Goal: Task Accomplishment & Management: Use online tool/utility

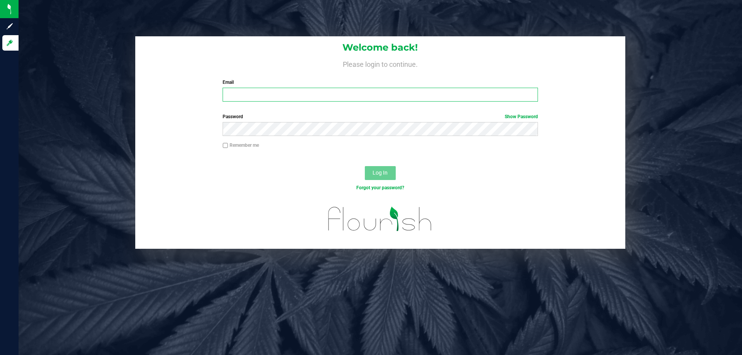
click at [234, 92] on input "Email" at bounding box center [380, 95] width 315 height 14
type input "jjosaphat@liveparallel.com"
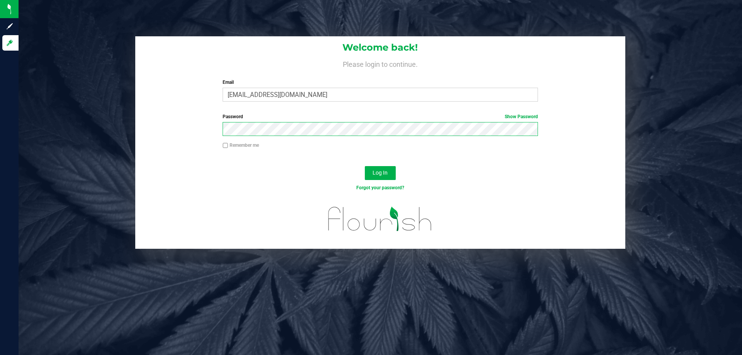
click at [365, 166] on button "Log In" at bounding box center [380, 173] width 31 height 14
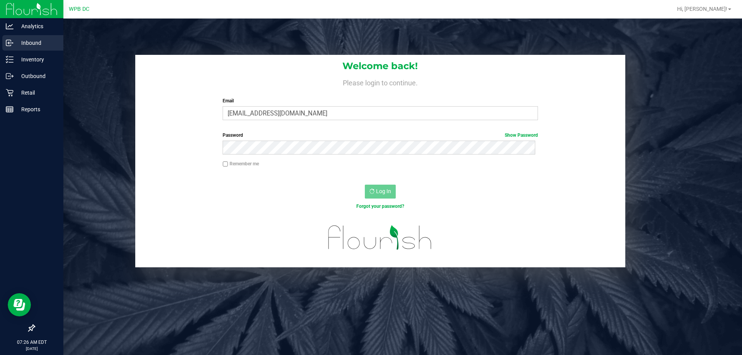
click at [37, 41] on p "Inbound" at bounding box center [37, 42] width 46 height 9
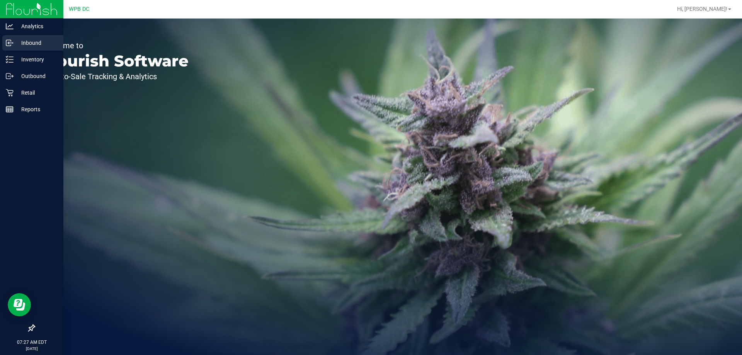
click at [24, 42] on p "Inbound" at bounding box center [37, 42] width 46 height 9
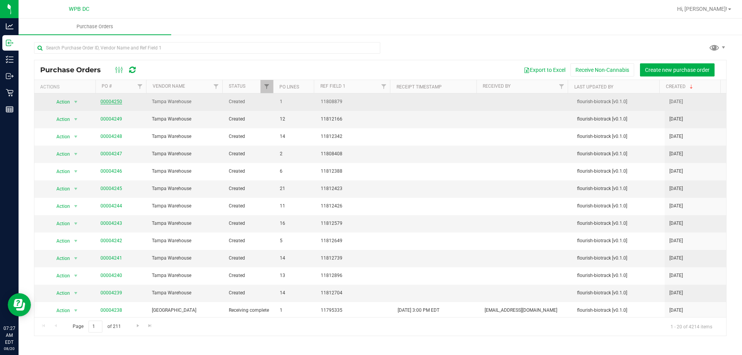
click at [117, 101] on link "00004250" at bounding box center [111, 101] width 22 height 5
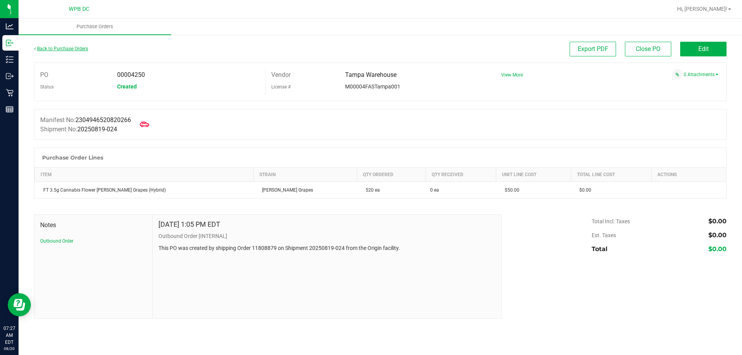
click at [68, 48] on link "Back to Purchase Orders" at bounding box center [61, 48] width 54 height 5
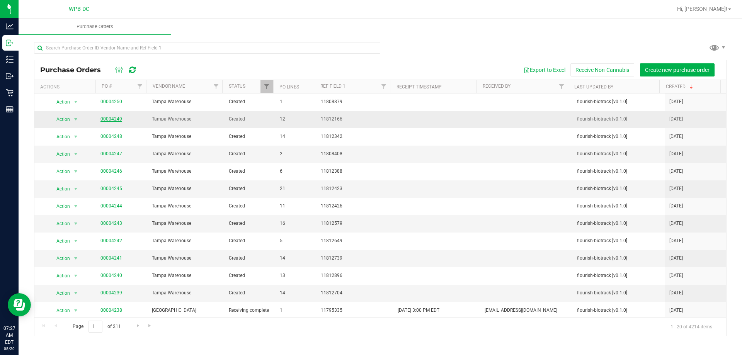
click at [116, 118] on link "00004249" at bounding box center [111, 118] width 22 height 5
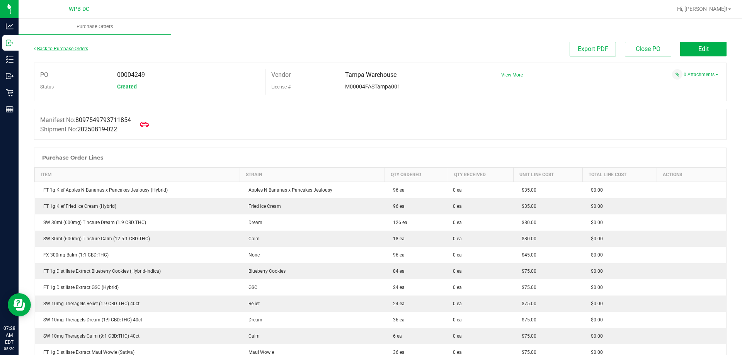
click at [65, 50] on link "Back to Purchase Orders" at bounding box center [61, 48] width 54 height 5
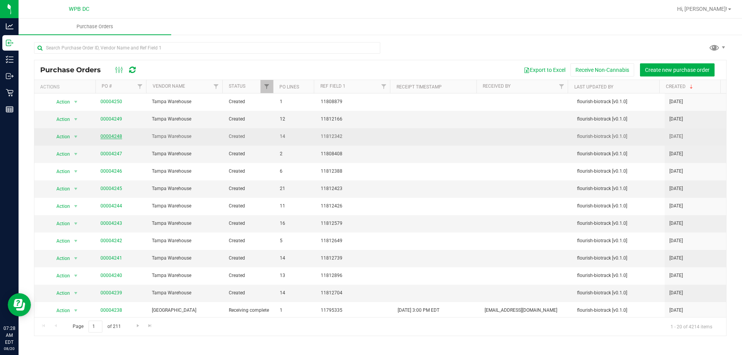
click at [113, 135] on link "00004248" at bounding box center [111, 136] width 22 height 5
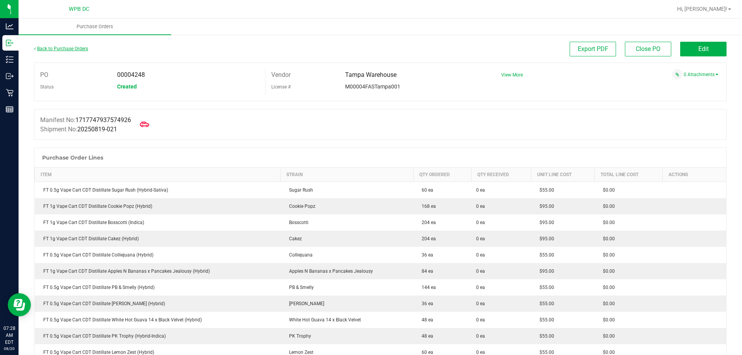
click at [72, 48] on link "Back to Purchase Orders" at bounding box center [61, 48] width 54 height 5
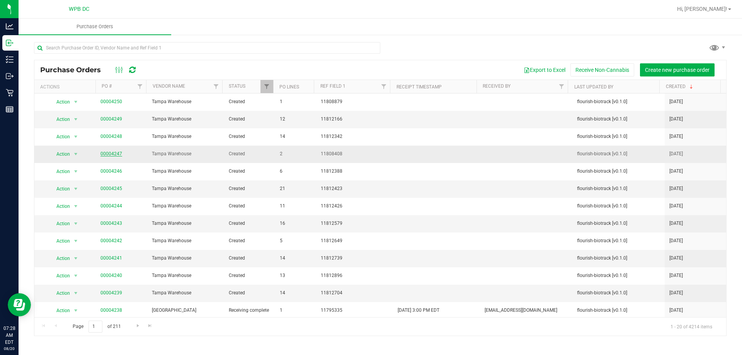
click at [118, 155] on link "00004247" at bounding box center [111, 153] width 22 height 5
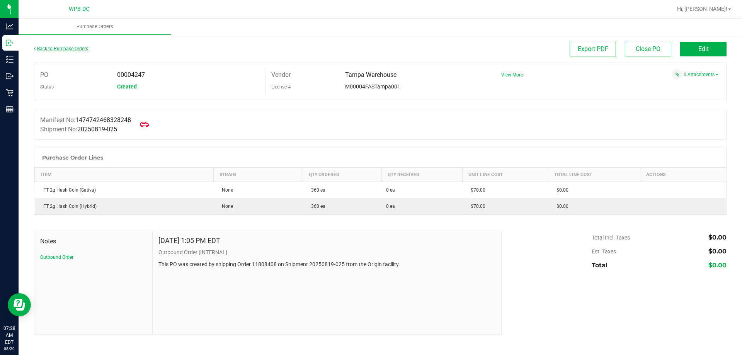
click at [66, 48] on link "Back to Purchase Orders" at bounding box center [61, 48] width 54 height 5
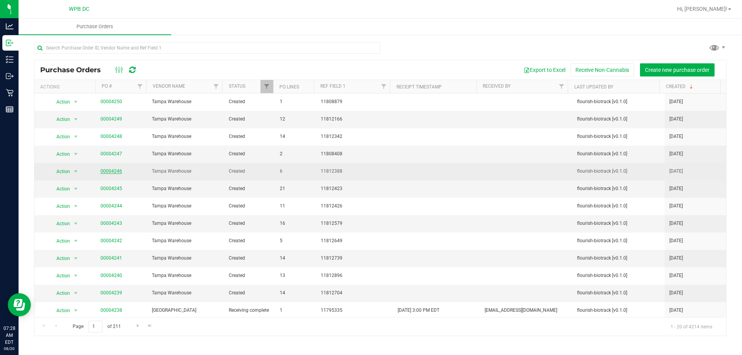
click at [117, 170] on link "00004246" at bounding box center [111, 170] width 22 height 5
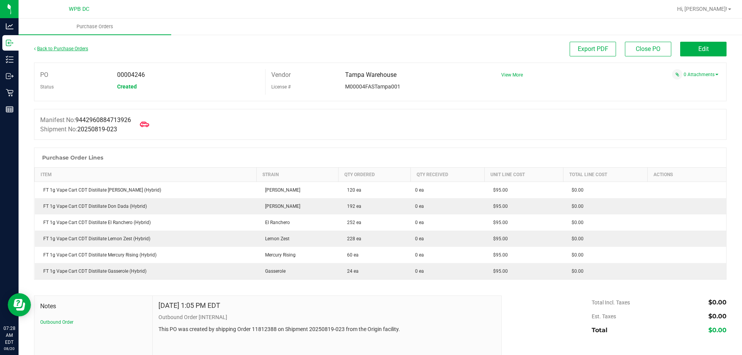
click at [65, 49] on link "Back to Purchase Orders" at bounding box center [61, 48] width 54 height 5
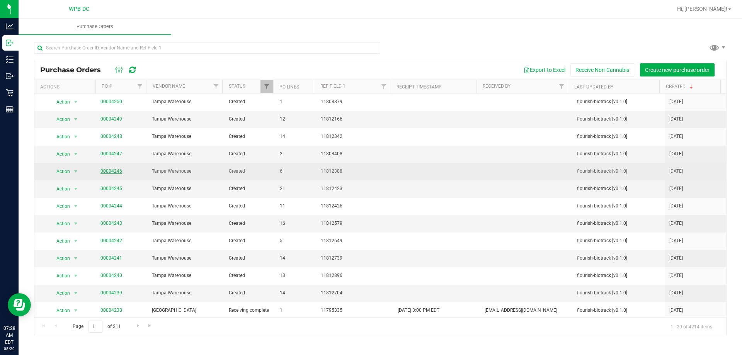
click at [117, 169] on link "00004246" at bounding box center [111, 170] width 22 height 5
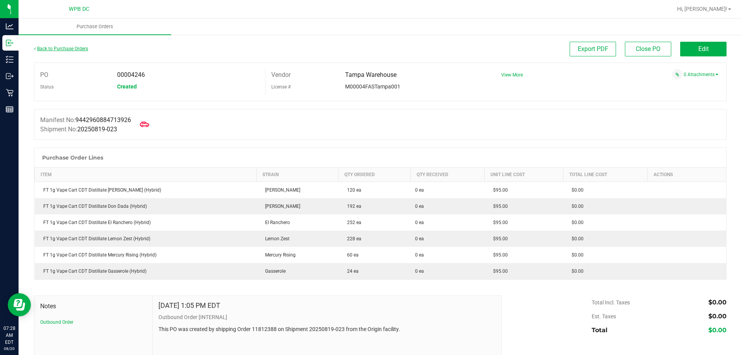
click at [64, 51] on link "Back to Purchase Orders" at bounding box center [61, 48] width 54 height 5
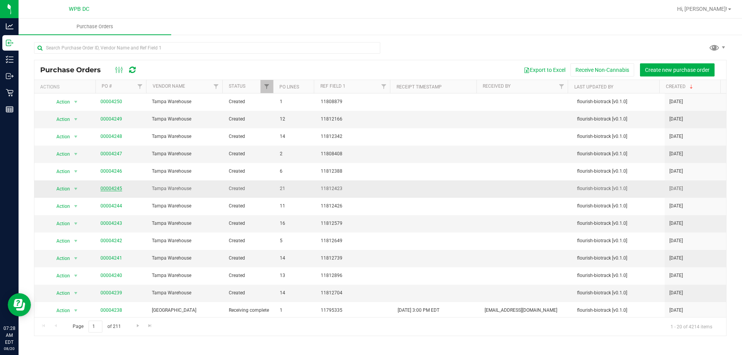
click at [106, 186] on link "00004245" at bounding box center [111, 188] width 22 height 5
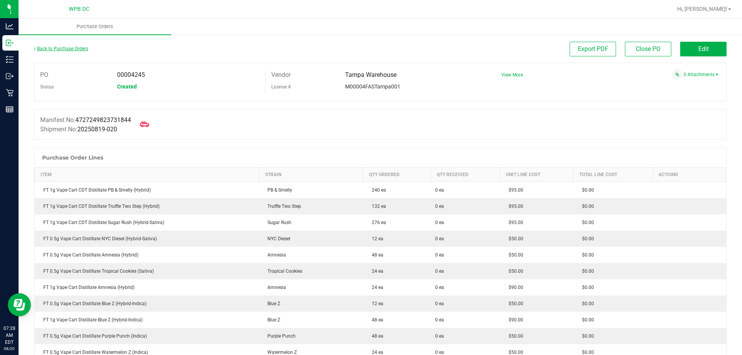
click at [70, 48] on link "Back to Purchase Orders" at bounding box center [61, 48] width 54 height 5
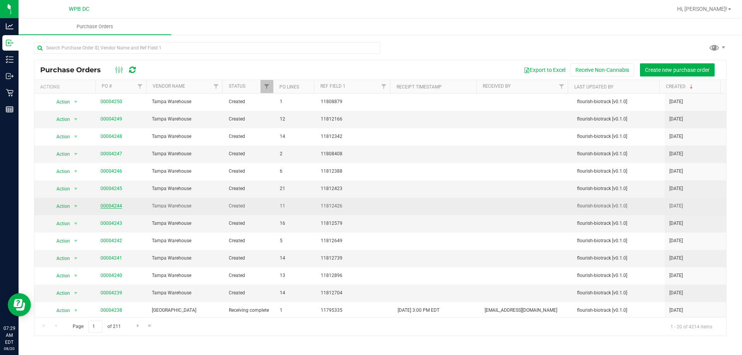
click at [109, 205] on link "00004244" at bounding box center [111, 205] width 22 height 5
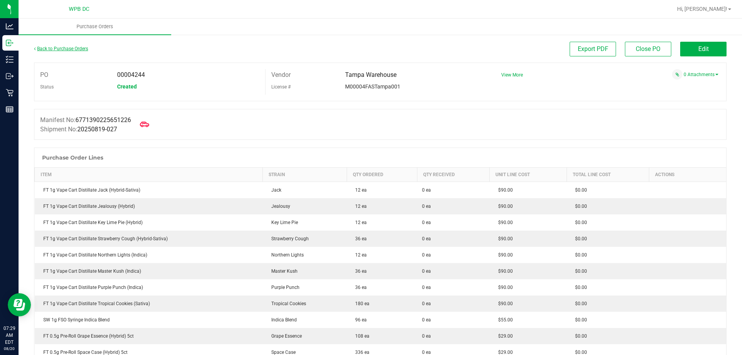
click at [71, 47] on link "Back to Purchase Orders" at bounding box center [61, 48] width 54 height 5
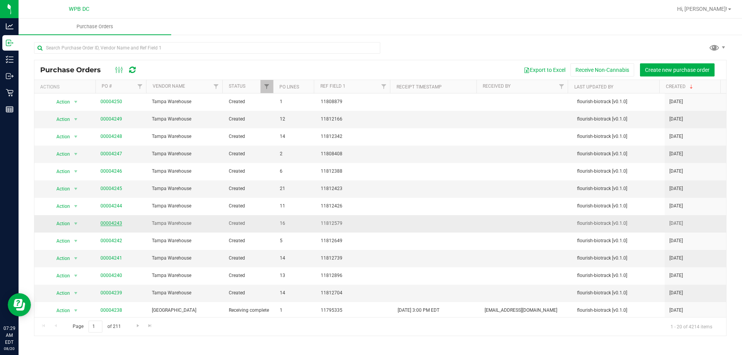
click at [116, 223] on link "00004243" at bounding box center [111, 223] width 22 height 5
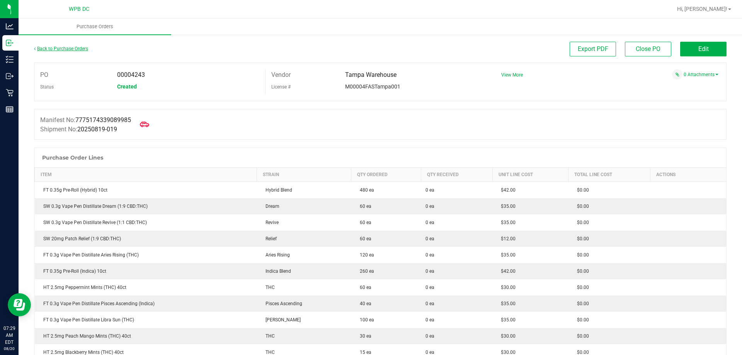
click at [66, 50] on link "Back to Purchase Orders" at bounding box center [61, 48] width 54 height 5
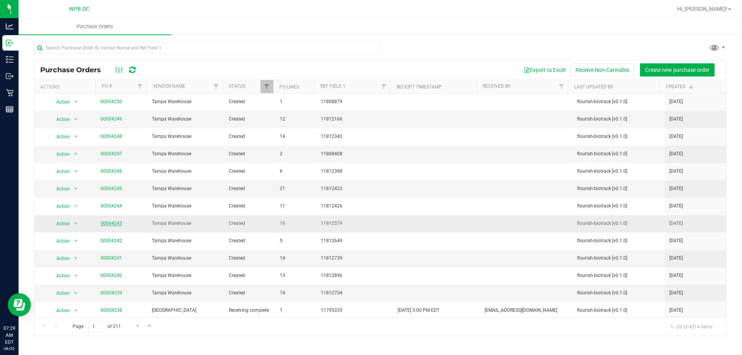
click at [114, 223] on link "00004243" at bounding box center [111, 223] width 22 height 5
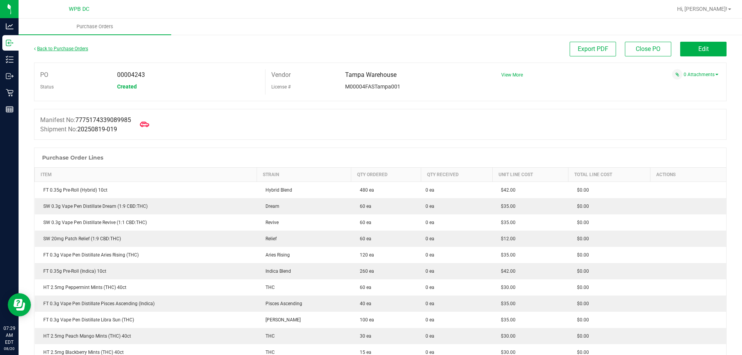
click at [68, 48] on link "Back to Purchase Orders" at bounding box center [61, 48] width 54 height 5
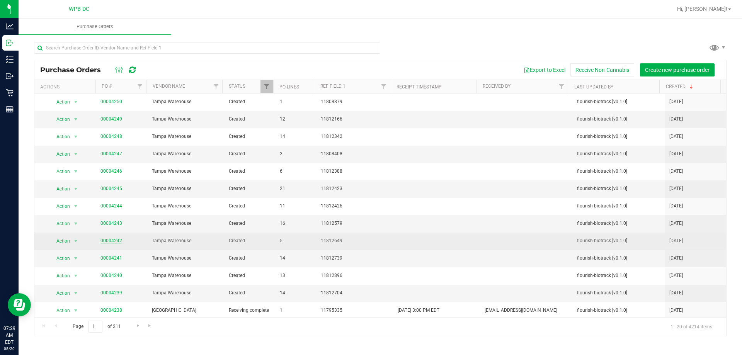
click at [116, 240] on link "00004242" at bounding box center [111, 240] width 22 height 5
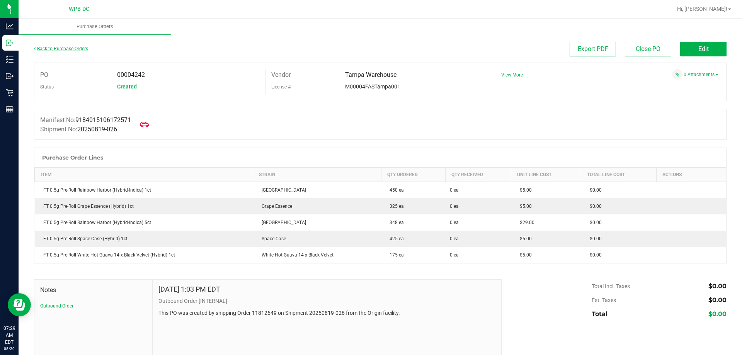
click at [71, 49] on link "Back to Purchase Orders" at bounding box center [61, 48] width 54 height 5
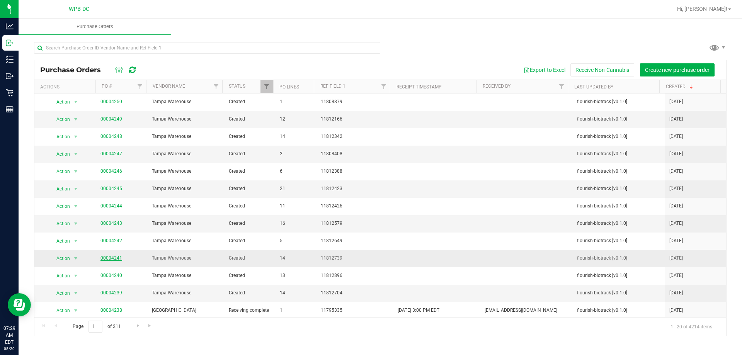
click at [112, 257] on link "00004241" at bounding box center [111, 257] width 22 height 5
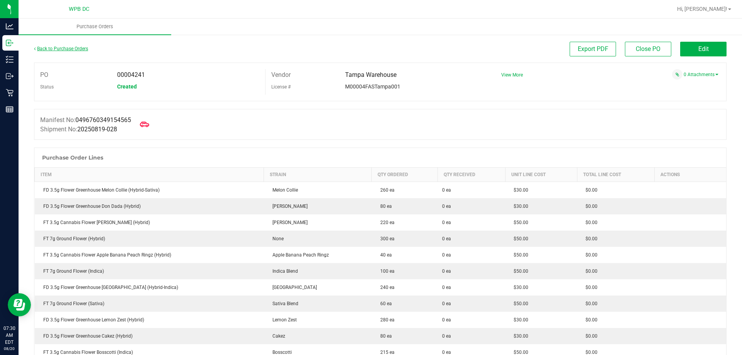
click at [72, 49] on link "Back to Purchase Orders" at bounding box center [61, 48] width 54 height 5
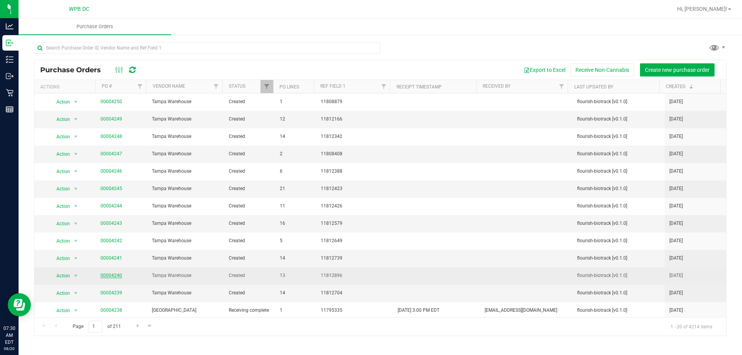
click at [118, 274] on link "00004240" at bounding box center [111, 275] width 22 height 5
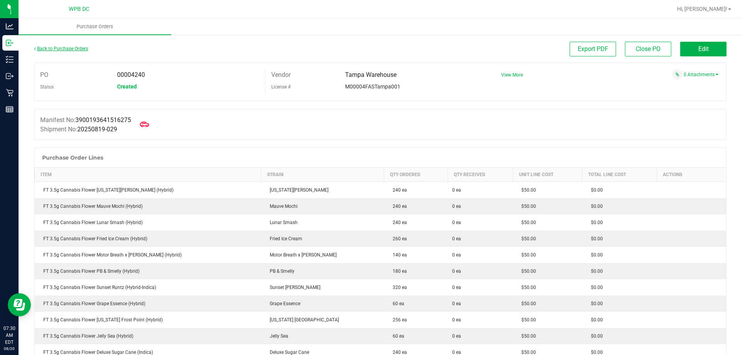
click at [78, 49] on link "Back to Purchase Orders" at bounding box center [61, 48] width 54 height 5
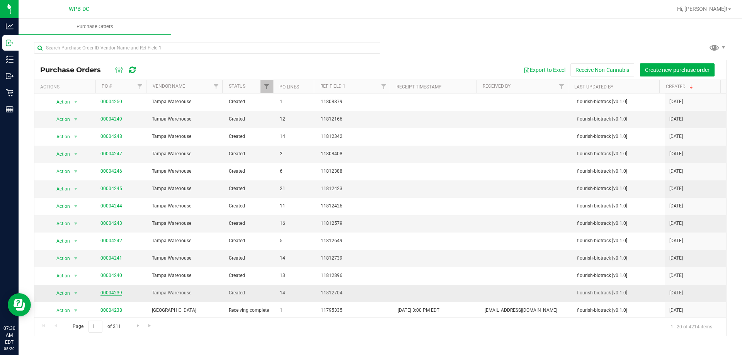
click at [116, 293] on link "00004239" at bounding box center [111, 292] width 22 height 5
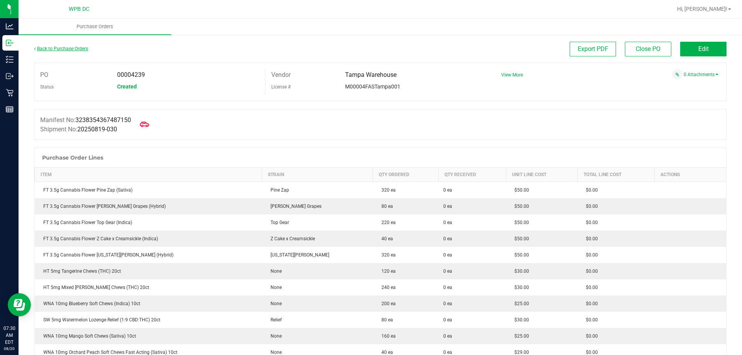
click at [76, 50] on link "Back to Purchase Orders" at bounding box center [61, 48] width 54 height 5
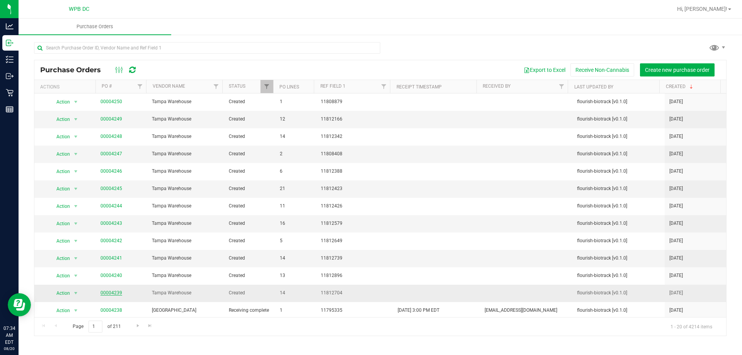
click at [112, 292] on link "00004239" at bounding box center [111, 292] width 22 height 5
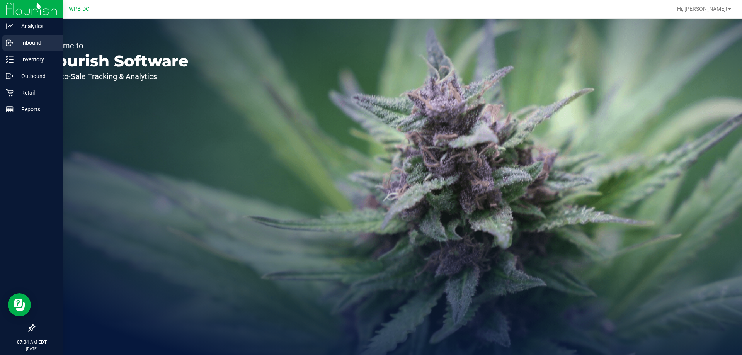
click at [29, 44] on p "Inbound" at bounding box center [37, 42] width 46 height 9
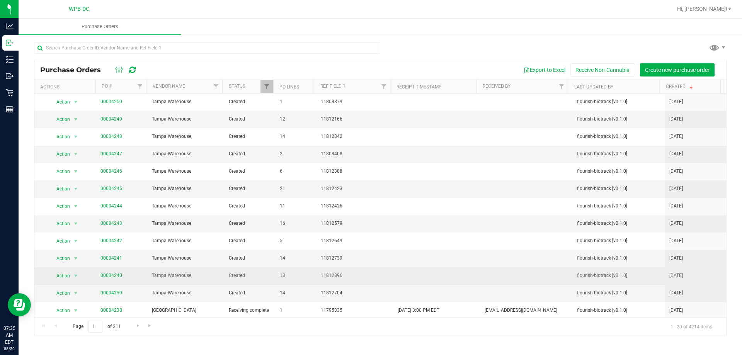
click at [174, 275] on span "Tampa Warehouse" at bounding box center [186, 275] width 68 height 7
click at [112, 275] on link "00004240" at bounding box center [111, 275] width 22 height 5
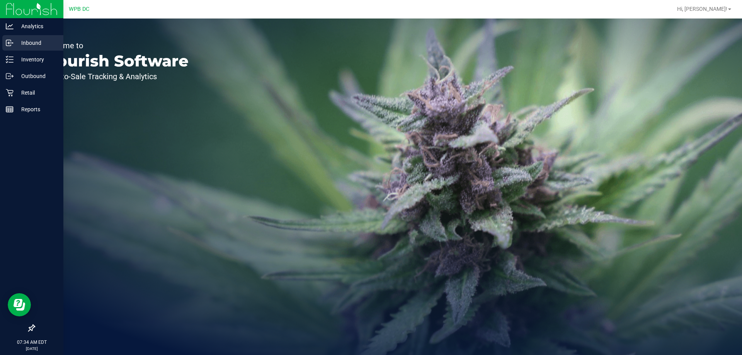
click at [35, 44] on p "Inbound" at bounding box center [37, 42] width 46 height 9
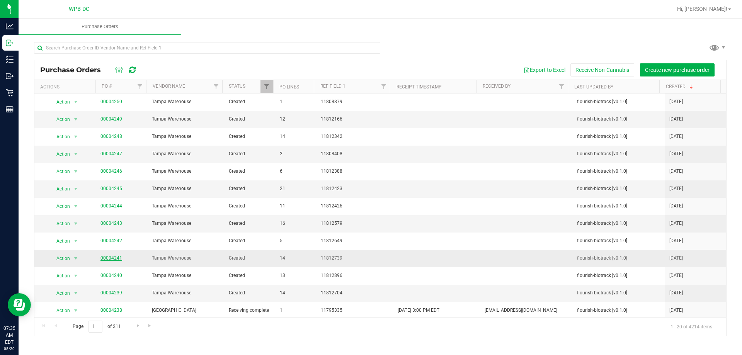
click at [105, 256] on link "00004241" at bounding box center [111, 257] width 22 height 5
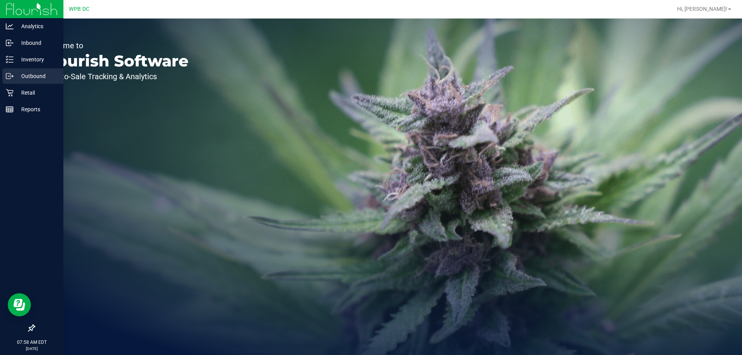
click at [37, 72] on p "Outbound" at bounding box center [37, 75] width 46 height 9
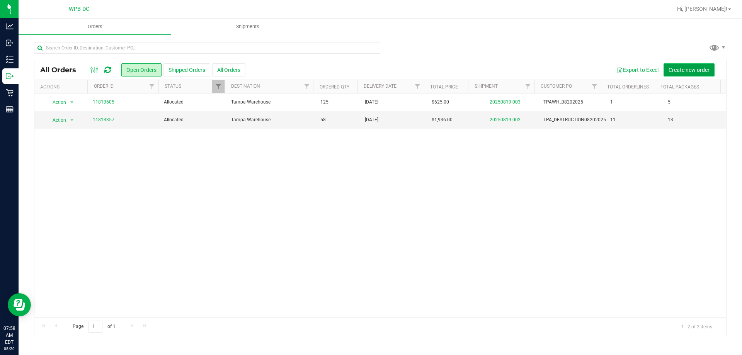
click at [696, 72] on span "Create new order" at bounding box center [688, 70] width 41 height 6
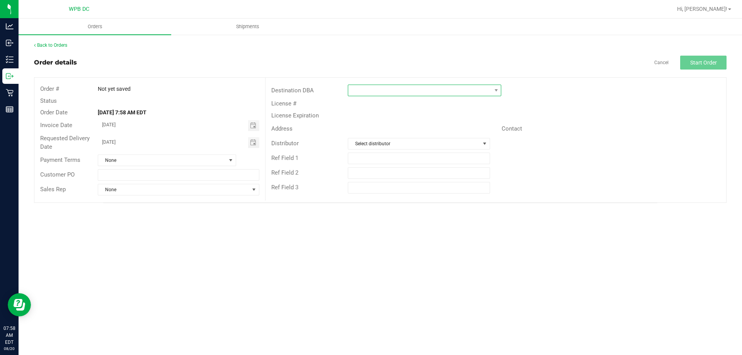
click at [413, 94] on span at bounding box center [419, 90] width 143 height 11
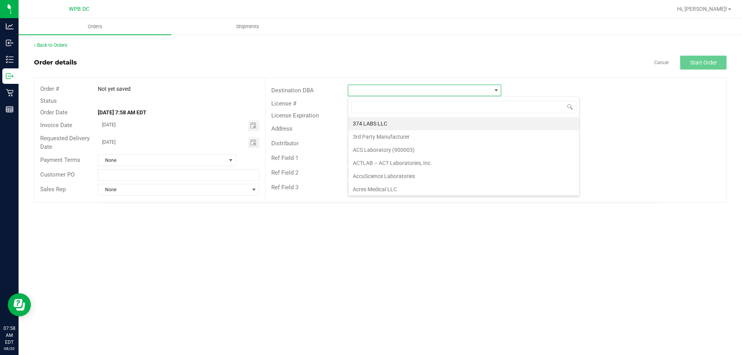
scroll to position [12, 153]
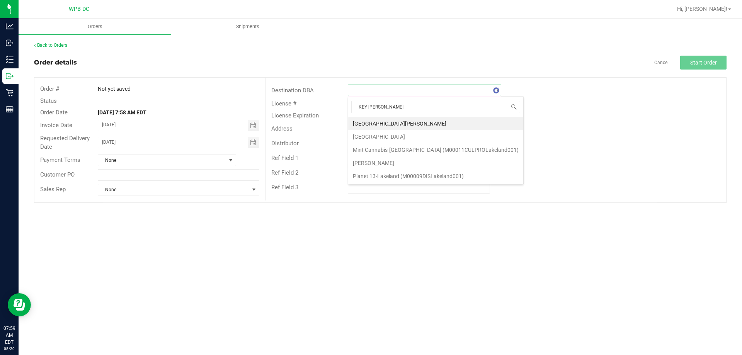
type input "KEY WEST"
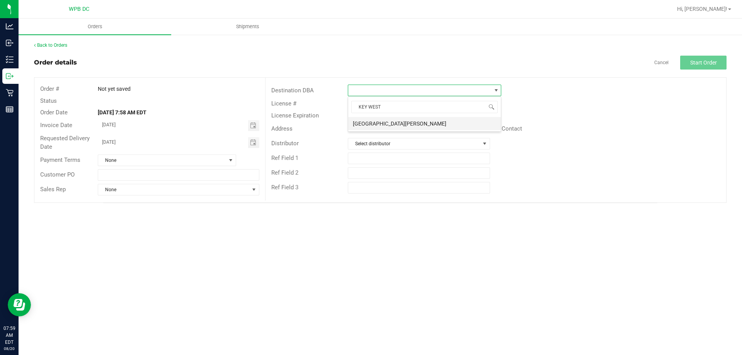
click at [378, 122] on li "[GEOGRAPHIC_DATA][PERSON_NAME]" at bounding box center [424, 123] width 153 height 13
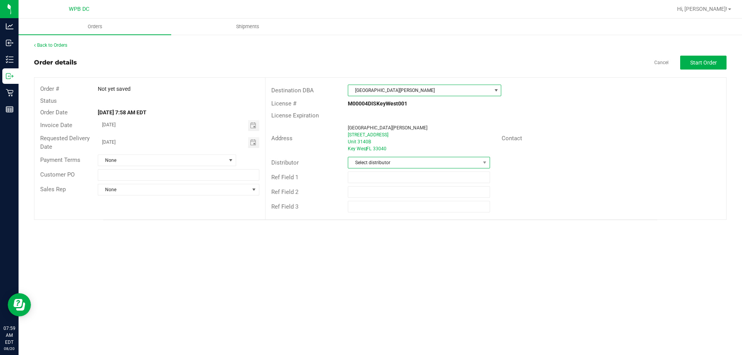
click at [374, 159] on span "Select distributor" at bounding box center [413, 162] width 131 height 11
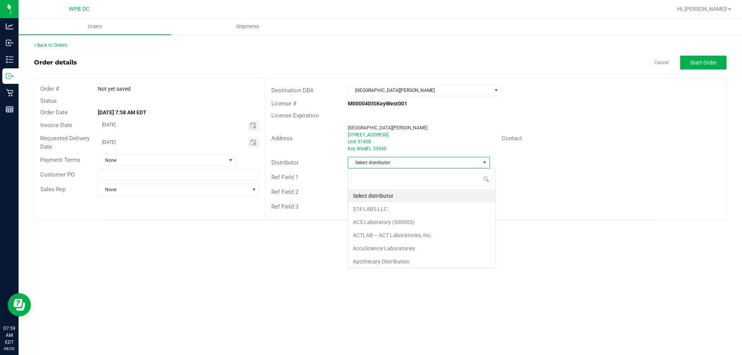
scroll to position [12, 142]
type input "WPB"
click at [363, 201] on li "WPB DC" at bounding box center [418, 195] width 141 height 13
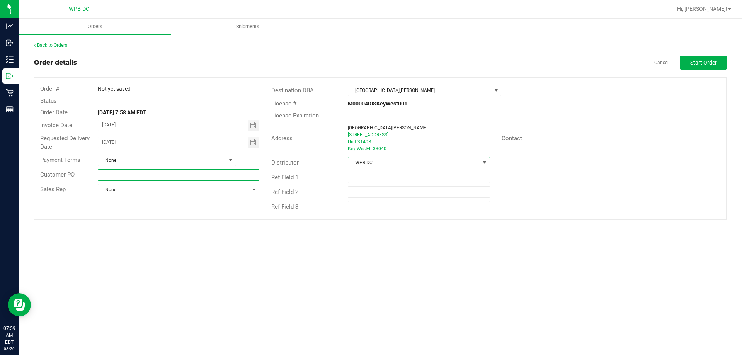
click at [218, 175] on input "text" at bounding box center [178, 175] width 161 height 12
type input "KWWC08212025"
click at [701, 66] on button "Start Order" at bounding box center [703, 63] width 46 height 14
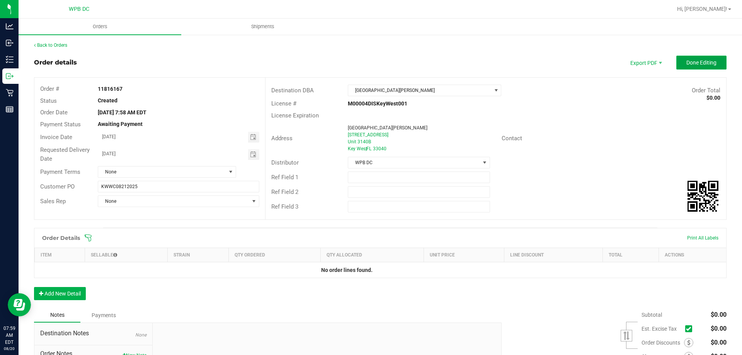
click at [686, 62] on span "Done Editing" at bounding box center [701, 62] width 30 height 6
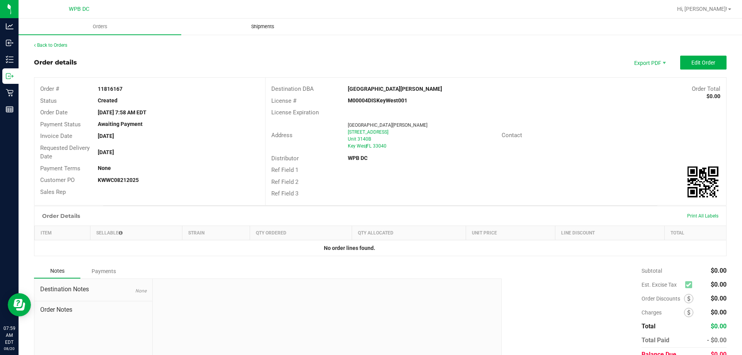
click at [266, 27] on span "Shipments" at bounding box center [263, 26] width 44 height 7
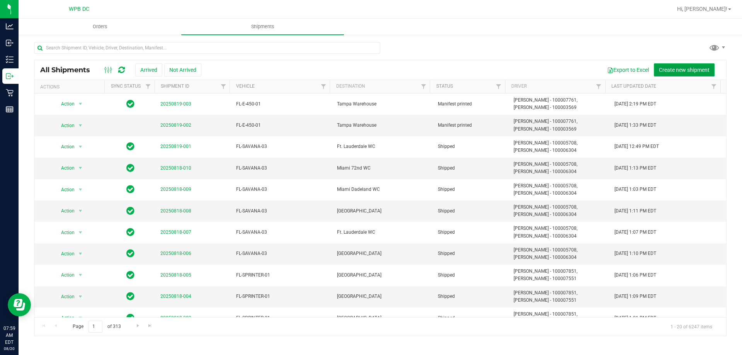
click at [685, 69] on span "Create new shipment" at bounding box center [684, 70] width 51 height 6
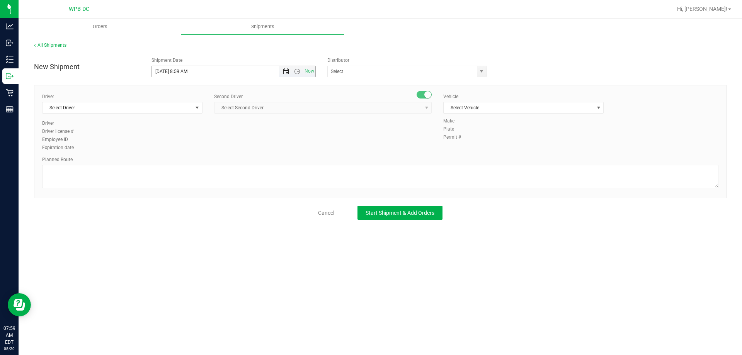
click at [287, 70] on span "Open the date view" at bounding box center [286, 71] width 6 height 6
click at [202, 149] on link "21" at bounding box center [203, 150] width 11 height 12
click at [298, 70] on span "Open the time view" at bounding box center [297, 71] width 6 height 6
click at [191, 124] on li "6:00 AM" at bounding box center [233, 126] width 163 height 10
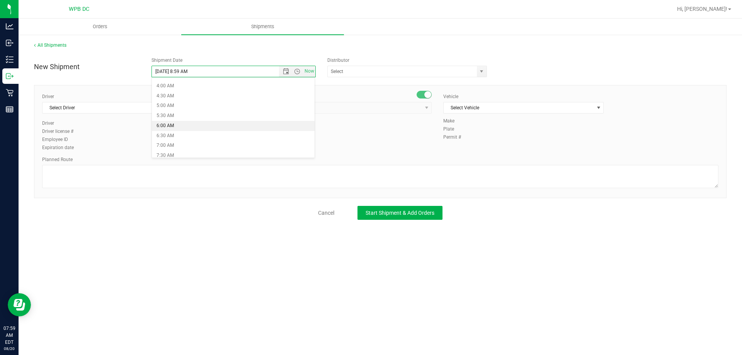
type input "[DATE] 6:00 AM"
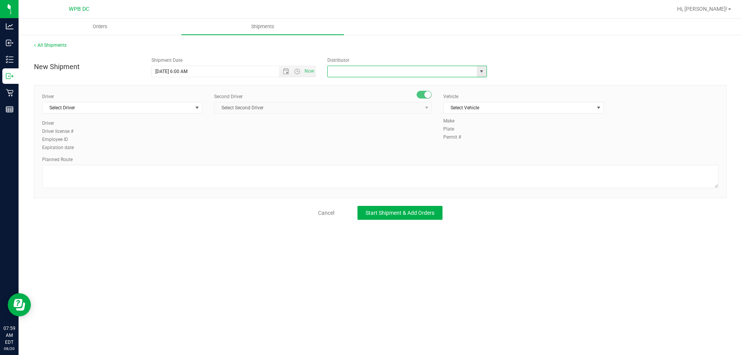
click at [382, 71] on input "text" at bounding box center [400, 71] width 144 height 11
click at [368, 83] on li "WPB DC" at bounding box center [407, 85] width 159 height 12
type input "WPB DC"
click at [108, 112] on span "Select Driver" at bounding box center [117, 107] width 150 height 11
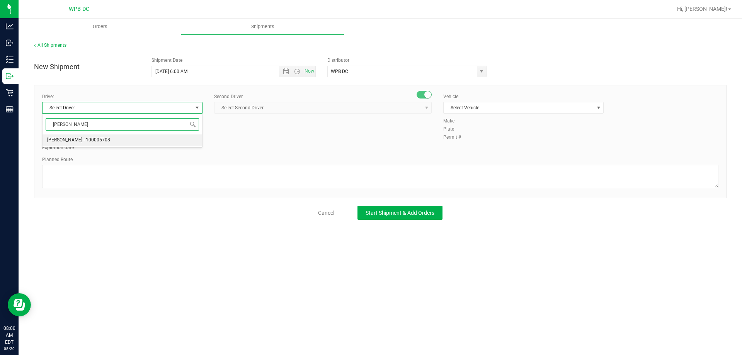
click at [116, 140] on li "[PERSON_NAME] - 100005708" at bounding box center [122, 140] width 160 height 12
type input "[PERSON_NAME]"
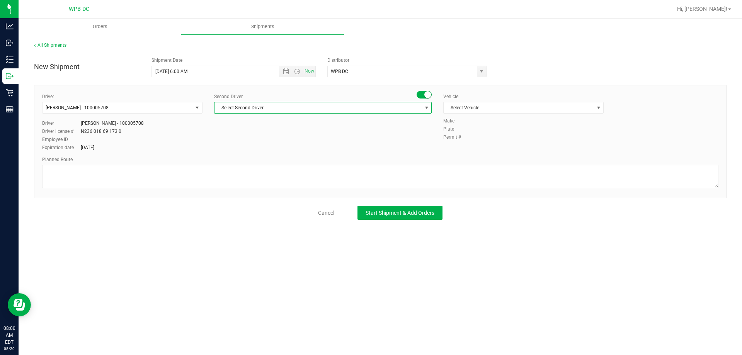
click at [274, 110] on span "Select Second Driver" at bounding box center [317, 107] width 207 height 11
type input "MALD"
click at [252, 137] on span "[PERSON_NAME] - 100007851" at bounding box center [250, 140] width 63 height 10
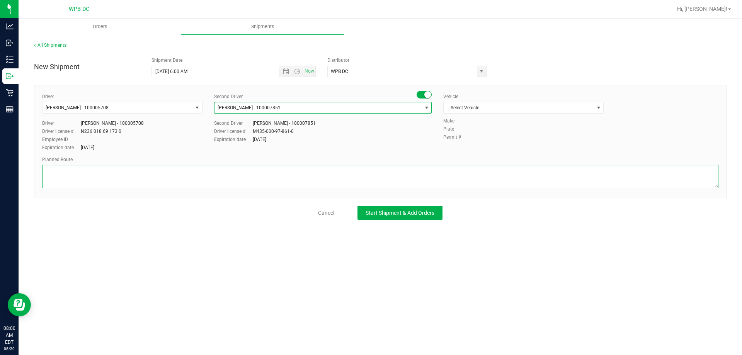
click at [413, 179] on textarea at bounding box center [380, 176] width 676 height 23
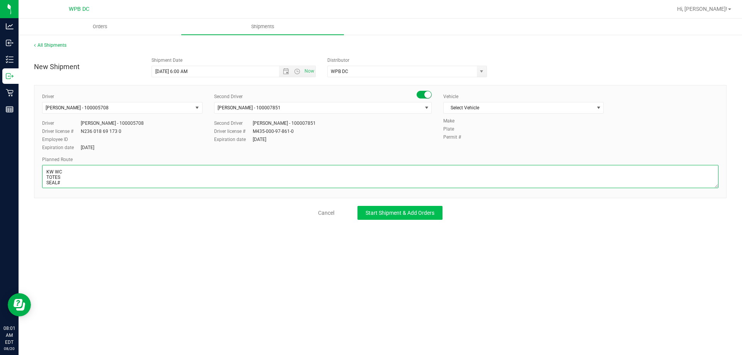
type textarea "KW WC TOTES SEAL# WPBDC-KWWC"
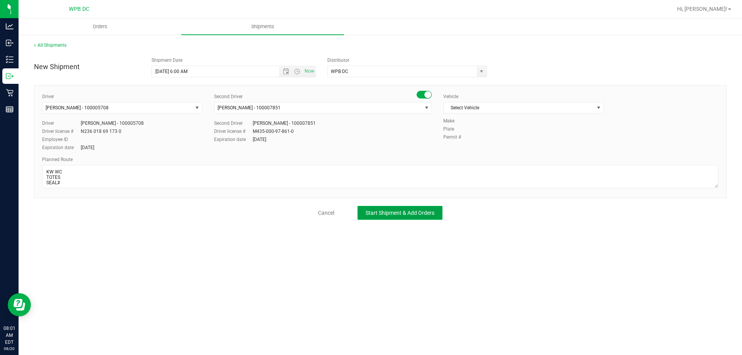
click at [385, 216] on span "Start Shipment & Add Orders" at bounding box center [399, 213] width 69 height 6
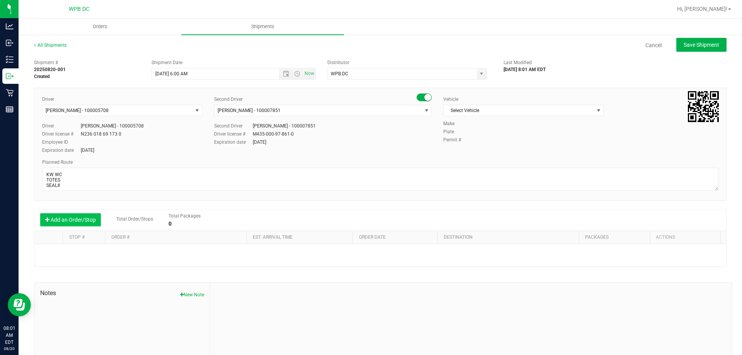
click at [72, 223] on button "Add an Order/Stop" at bounding box center [70, 219] width 61 height 13
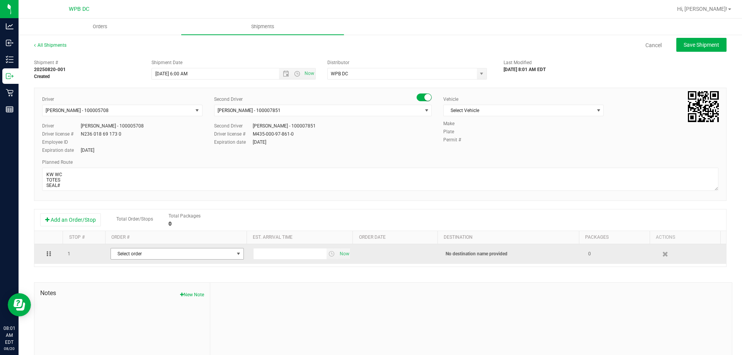
click at [143, 256] on span "Select order" at bounding box center [172, 253] width 123 height 11
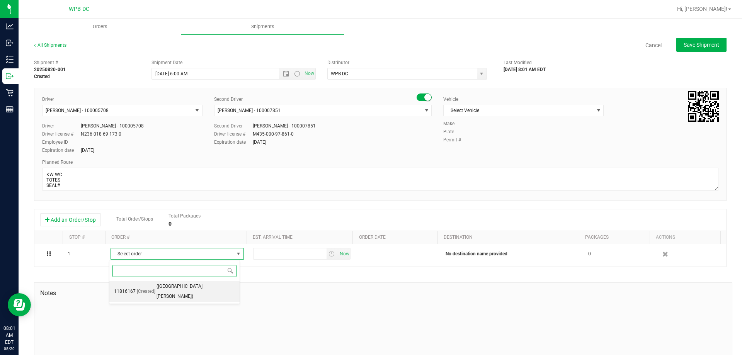
click at [165, 284] on span "([GEOGRAPHIC_DATA][PERSON_NAME])" at bounding box center [195, 292] width 78 height 20
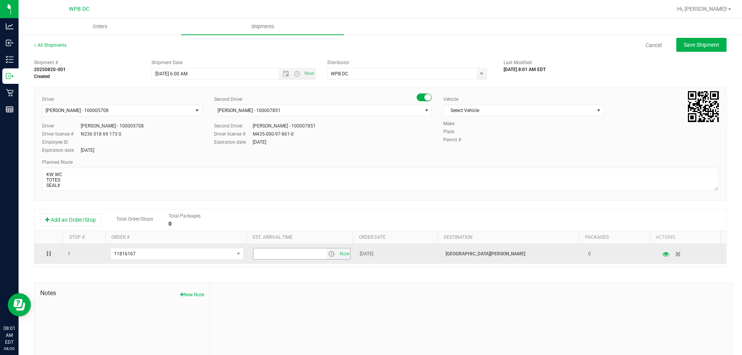
click at [328, 253] on span "select" at bounding box center [331, 254] width 6 height 6
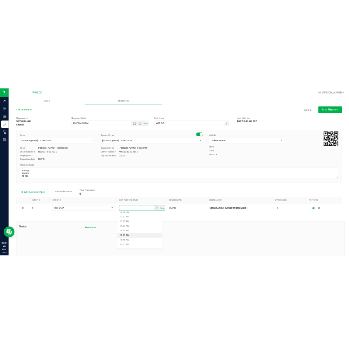
scroll to position [425, 0]
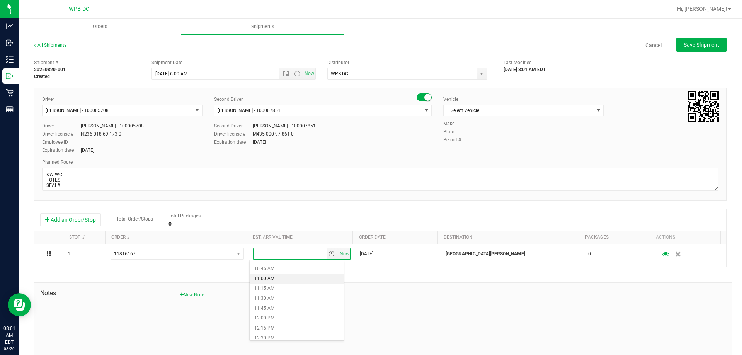
click at [269, 278] on li "11:00 AM" at bounding box center [297, 279] width 94 height 10
click at [699, 45] on span "Save Shipment" at bounding box center [701, 45] width 36 height 6
type input "[DATE] 10:00 AM"
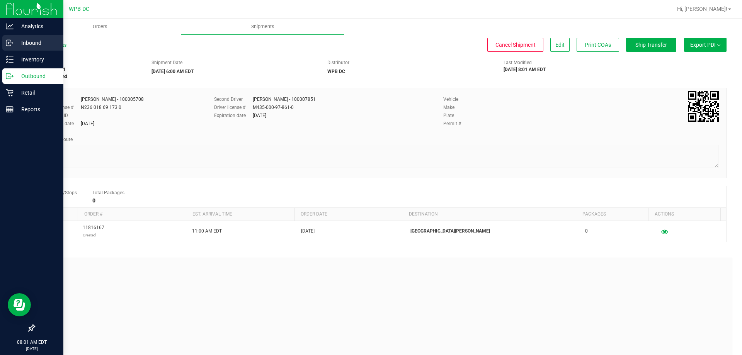
click at [34, 42] on p "Inbound" at bounding box center [37, 42] width 46 height 9
